Goal: Task Accomplishment & Management: Complete application form

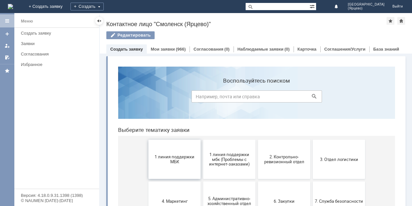
click at [174, 169] on button "1 линия поддержки МБК" at bounding box center [175, 159] width 52 height 39
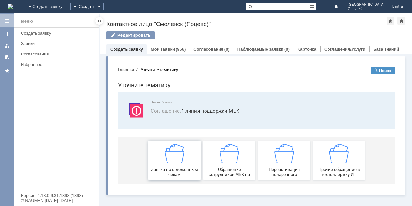
click at [173, 167] on div "Заявка по отложенным чекам" at bounding box center [175, 160] width 48 height 33
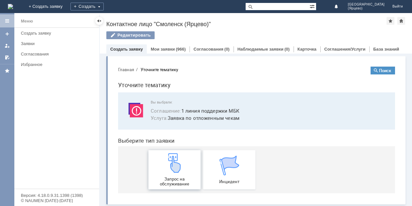
click at [173, 167] on img at bounding box center [175, 163] width 20 height 20
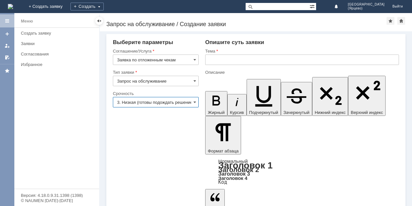
click at [169, 104] on input "3. Низкая (готовы подождать решение)" at bounding box center [156, 102] width 86 height 10
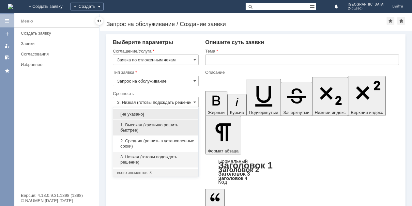
click at [148, 128] on span "1. Высокая (критично решить быстрее)" at bounding box center [155, 127] width 77 height 10
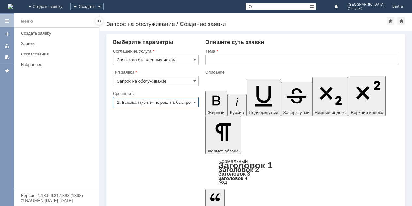
type input "1. Высокая (критично решить быстрее)"
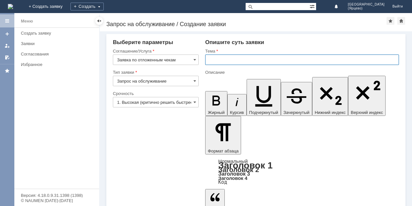
click at [235, 60] on input "text" at bounding box center [302, 60] width 194 height 10
type input "Удалите отложенные чеки"
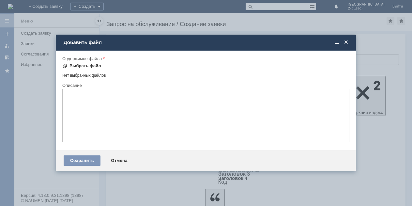
click at [66, 66] on span at bounding box center [64, 65] width 5 height 5
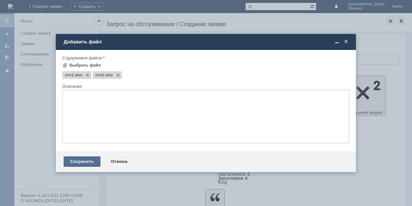
click at [72, 161] on div "Сохранить" at bounding box center [82, 161] width 37 height 10
